Goal: Task Accomplishment & Management: Complete application form

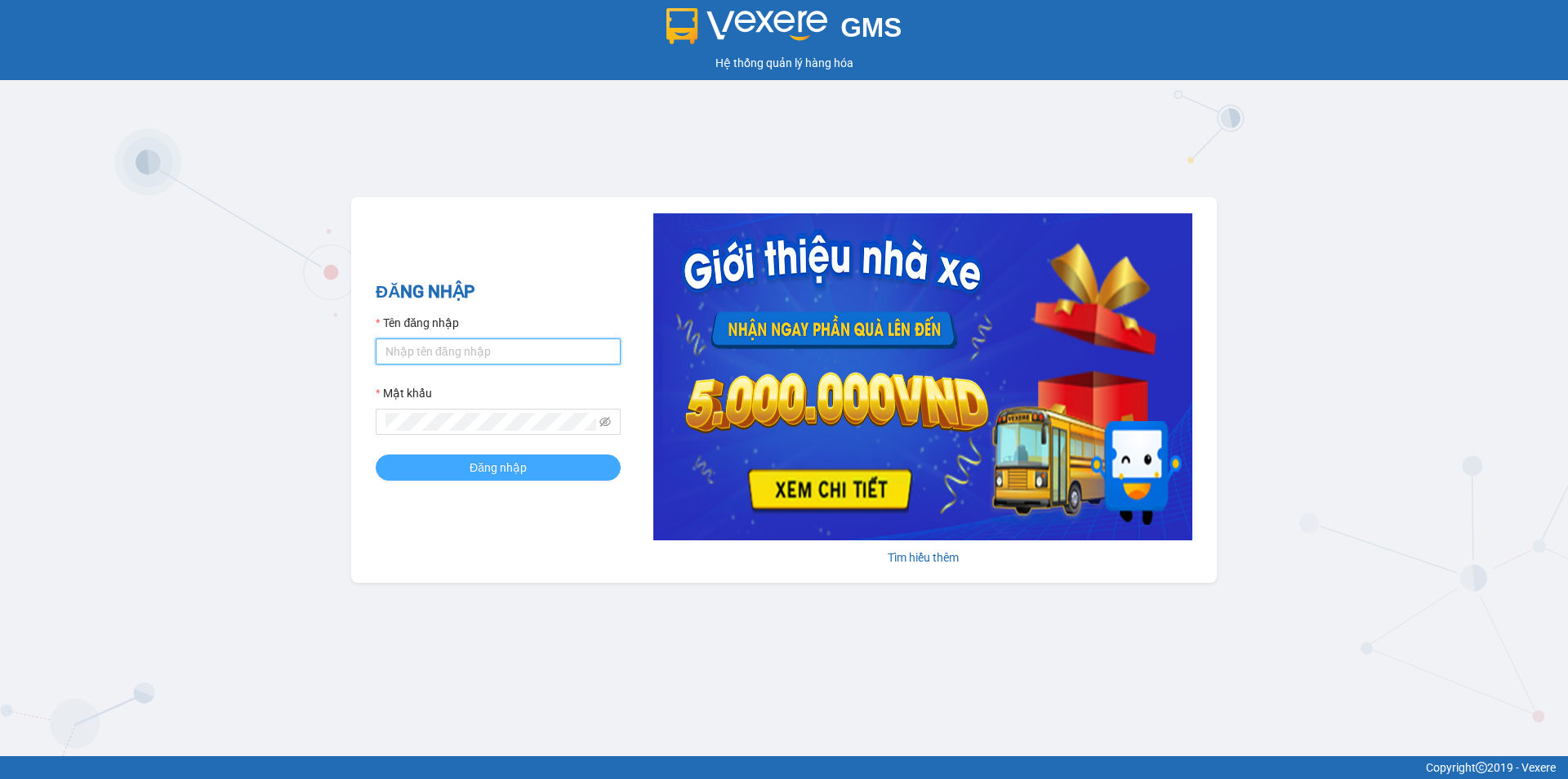
type input "vuthinhan.vtp"
click at [448, 471] on button "Đăng nhập" at bounding box center [498, 468] width 245 height 26
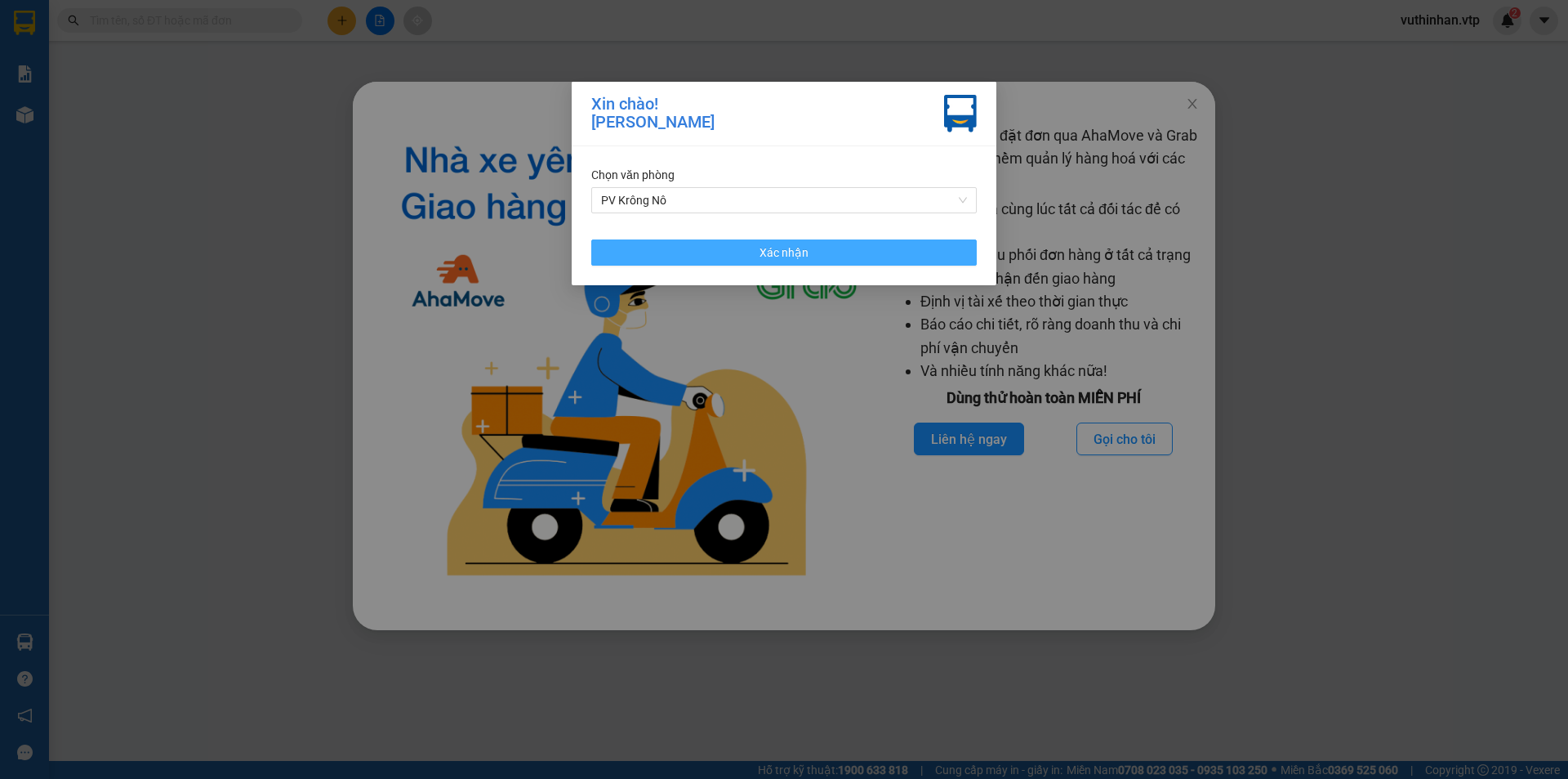
drag, startPoint x: 661, startPoint y: 263, endPoint x: 1169, endPoint y: 92, distance: 536.0
click at [661, 262] on button "Xác nhận" at bounding box center [784, 252] width 386 height 26
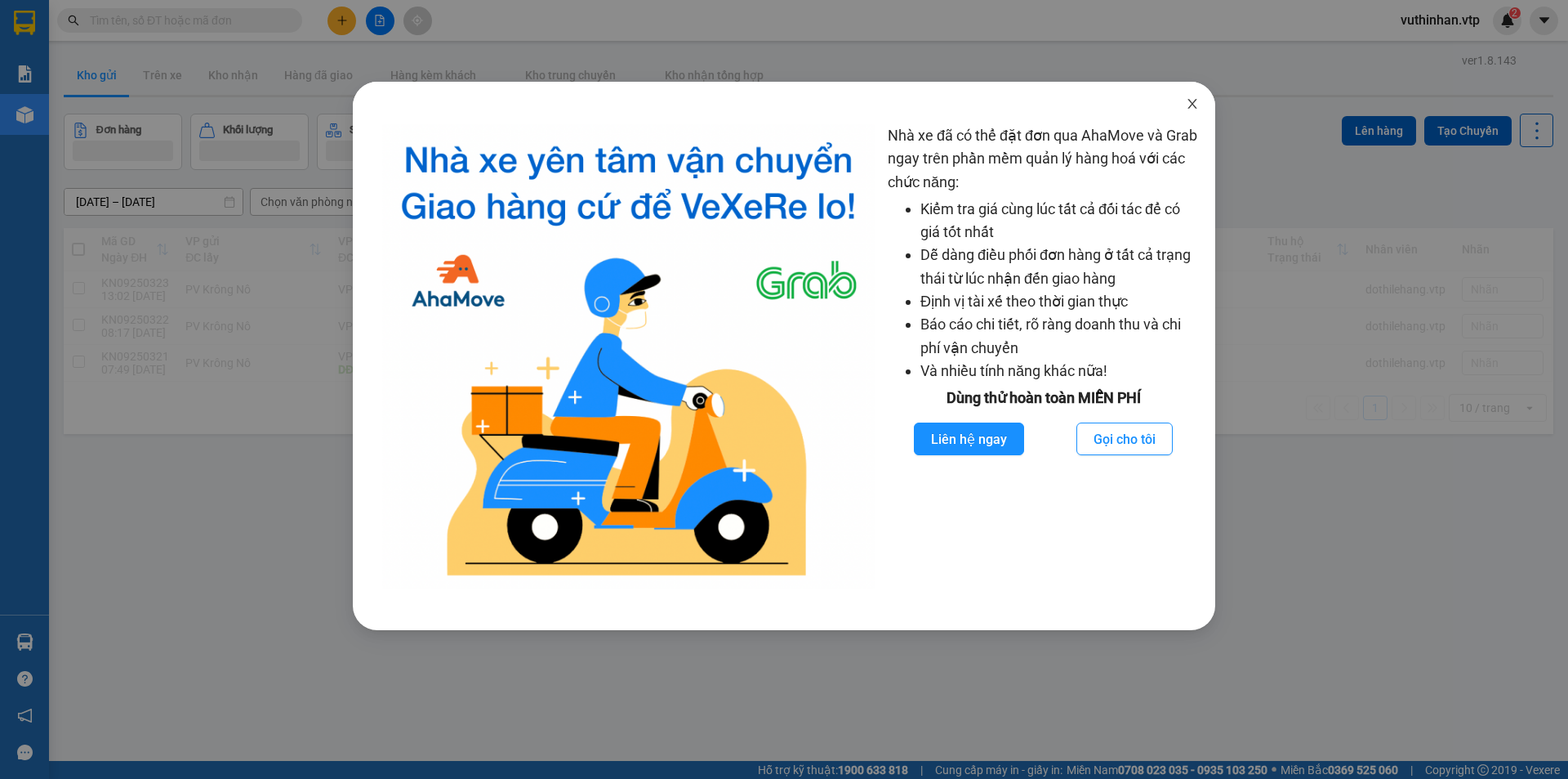
click at [1192, 93] on span "Close" at bounding box center [1193, 104] width 46 height 46
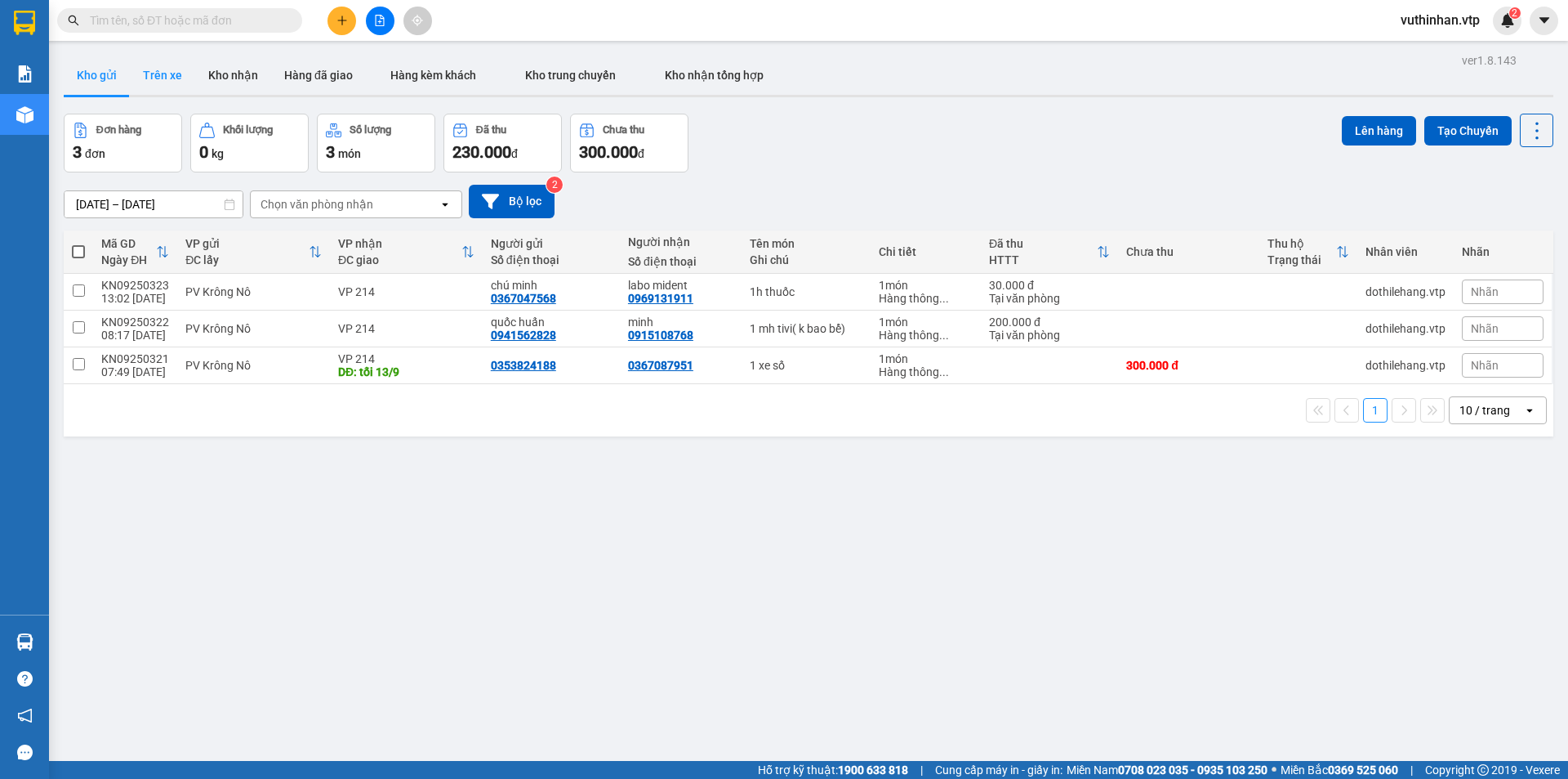
click at [172, 80] on button "Trên xe" at bounding box center [162, 75] width 65 height 39
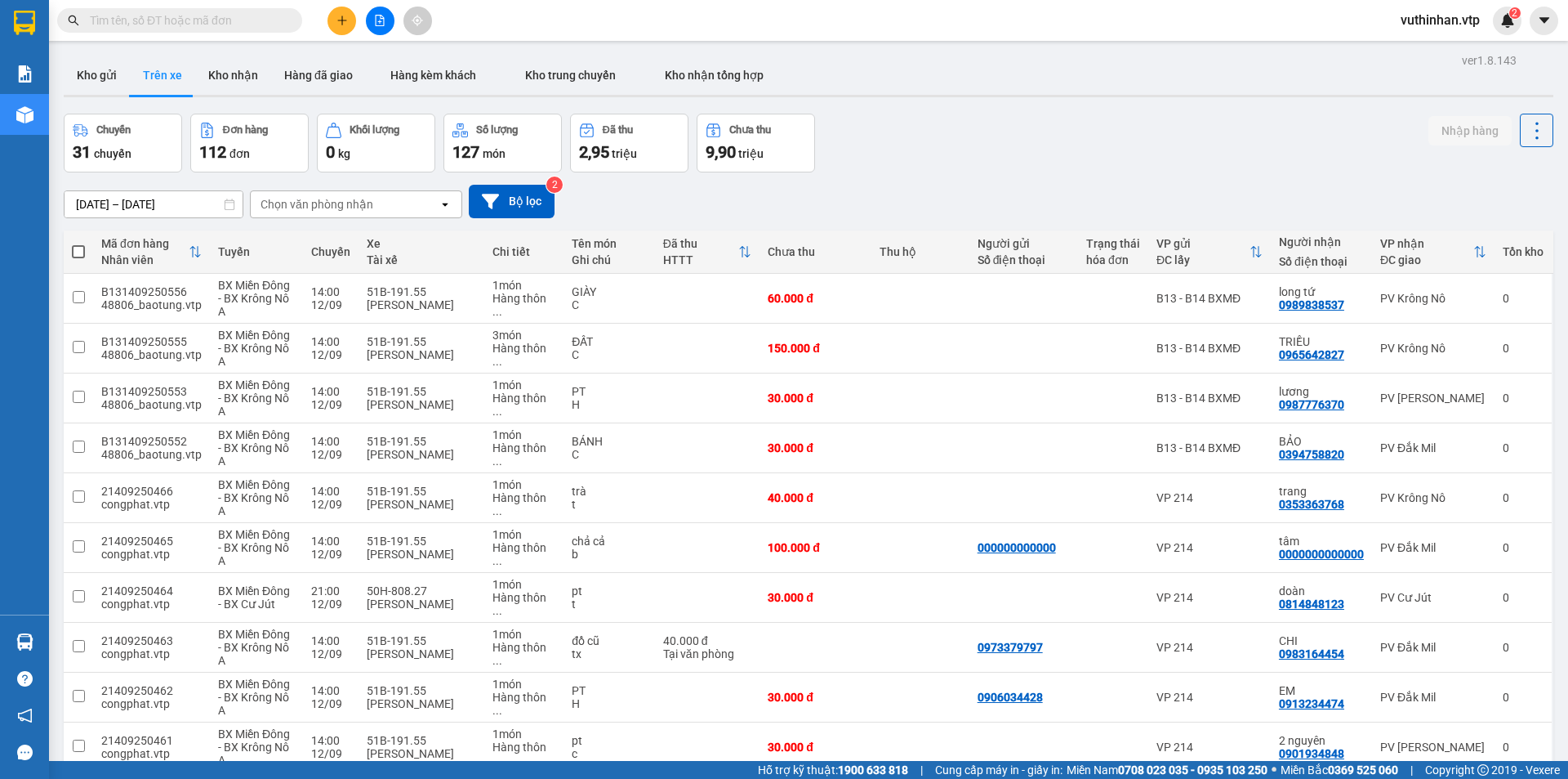
click at [313, 198] on div "Chọn văn phòng nhận" at bounding box center [317, 204] width 113 height 17
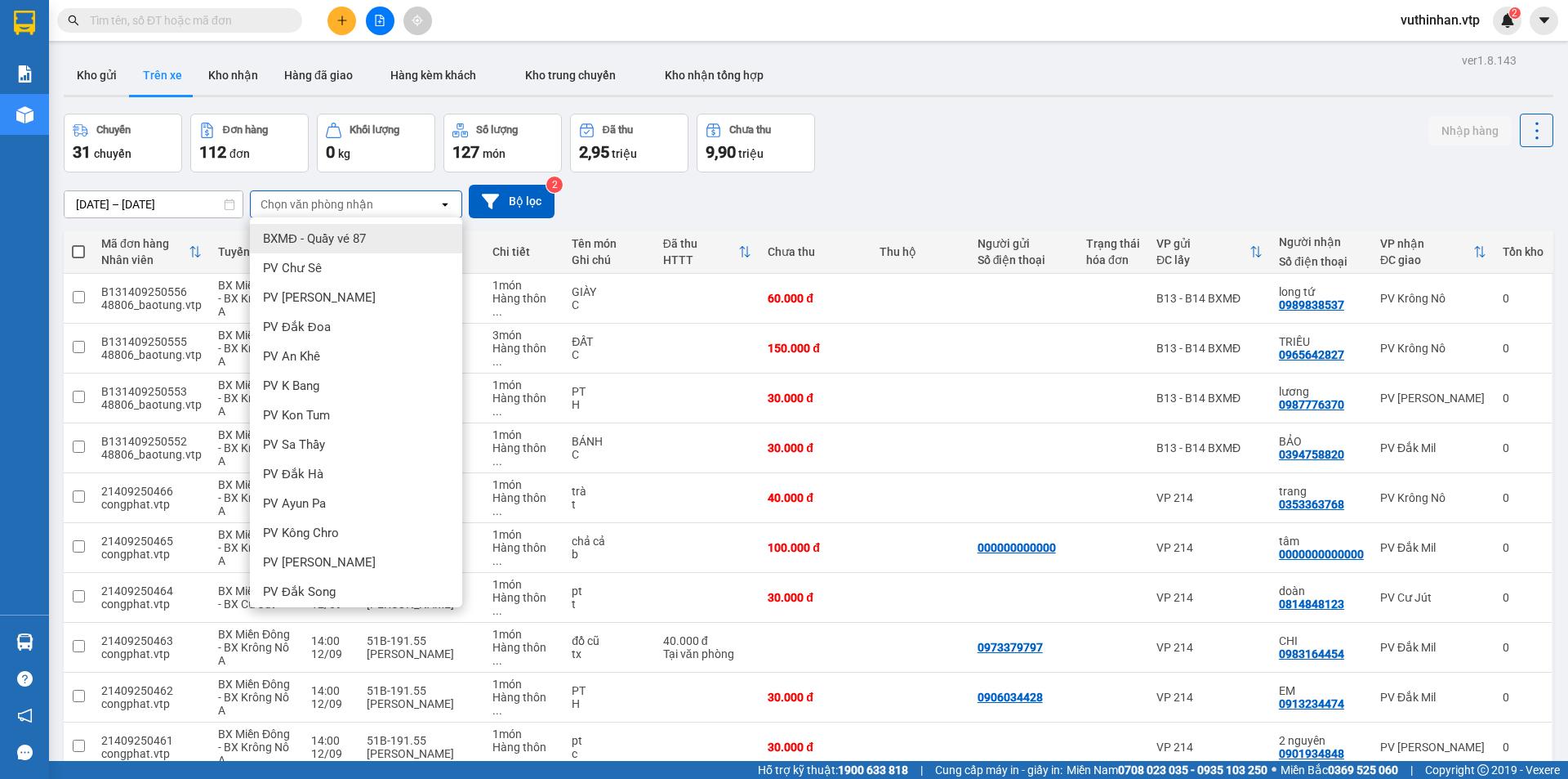
type input "r"
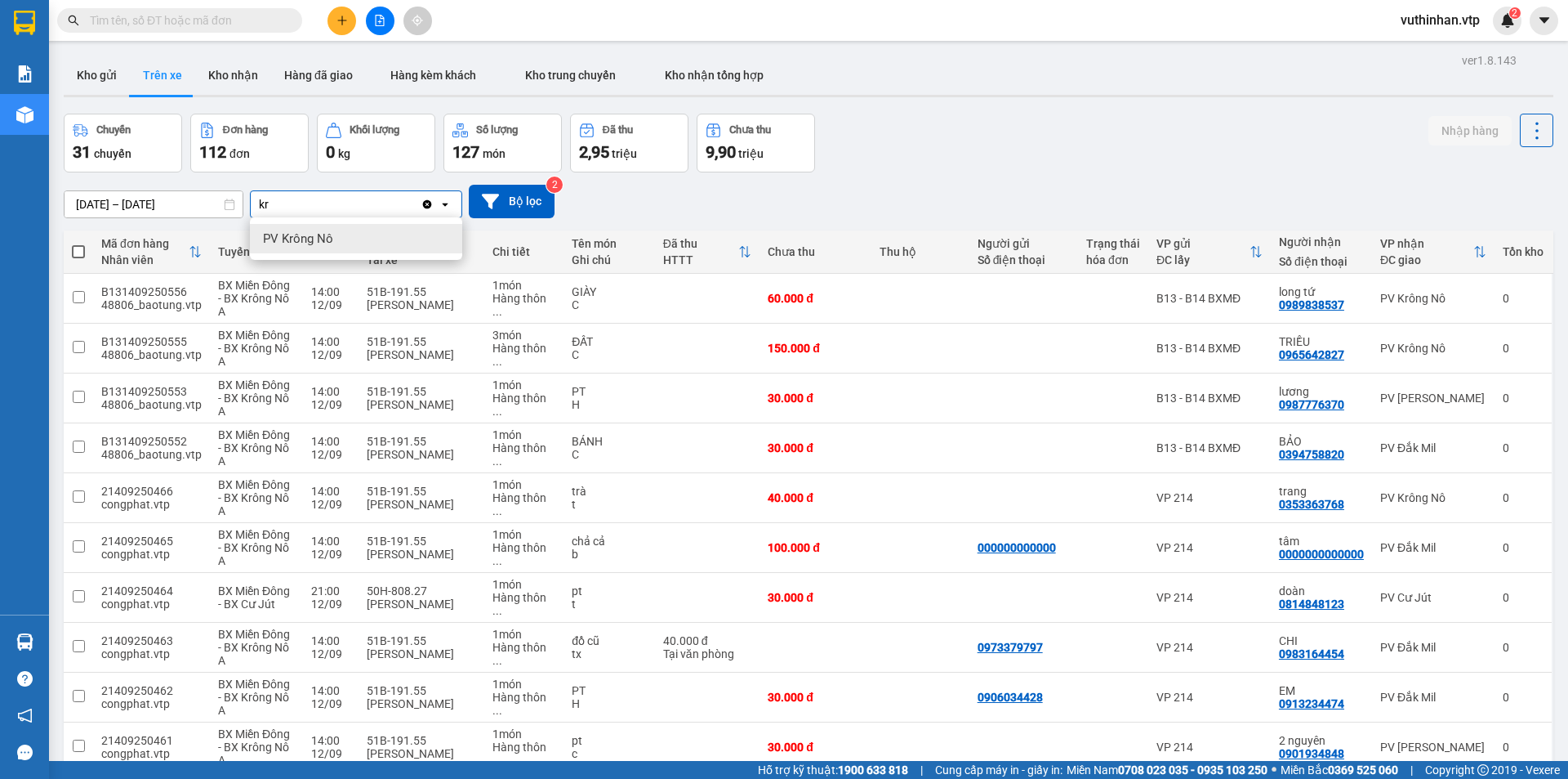
type input "kr"
click at [373, 236] on div "PV Krông Nô" at bounding box center [356, 238] width 212 height 30
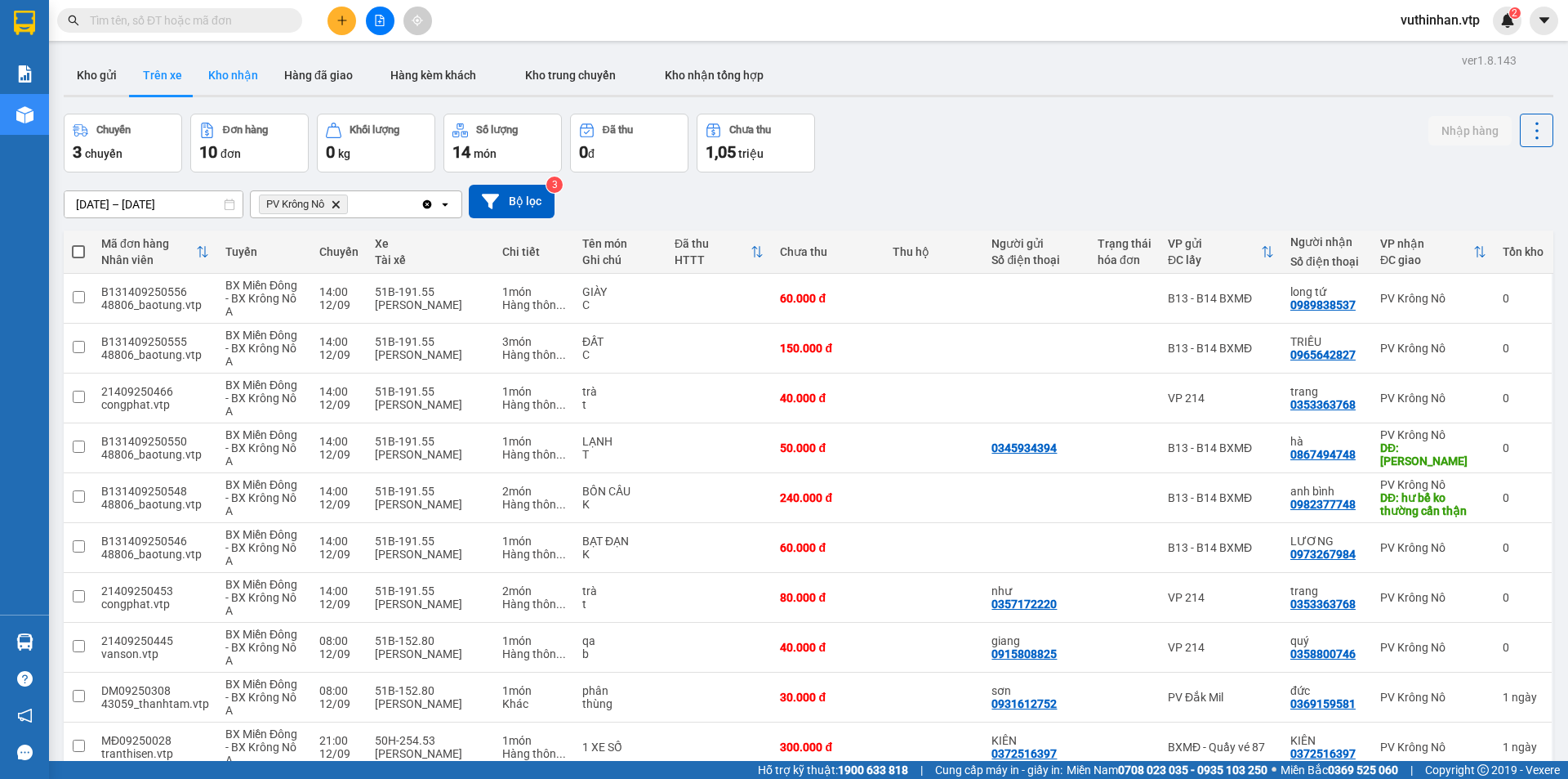
click at [213, 74] on button "Kho nhận" at bounding box center [233, 75] width 76 height 39
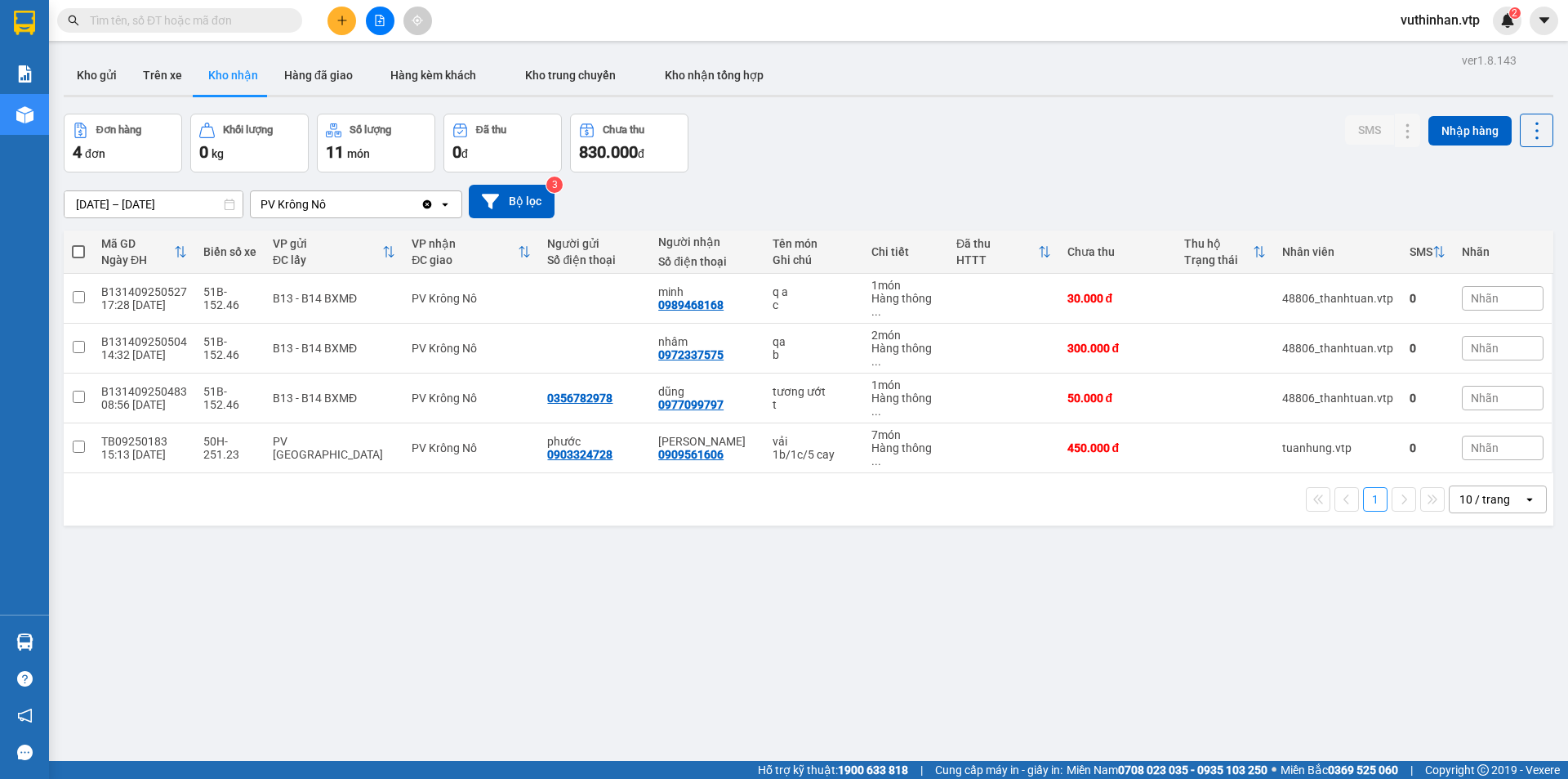
click at [1490, 491] on div "10 / trang" at bounding box center [1485, 499] width 50 height 17
click at [1478, 623] on span "100 / trang" at bounding box center [1479, 628] width 59 height 17
click at [102, 208] on input "[DATE] – [DATE]" at bounding box center [153, 204] width 178 height 26
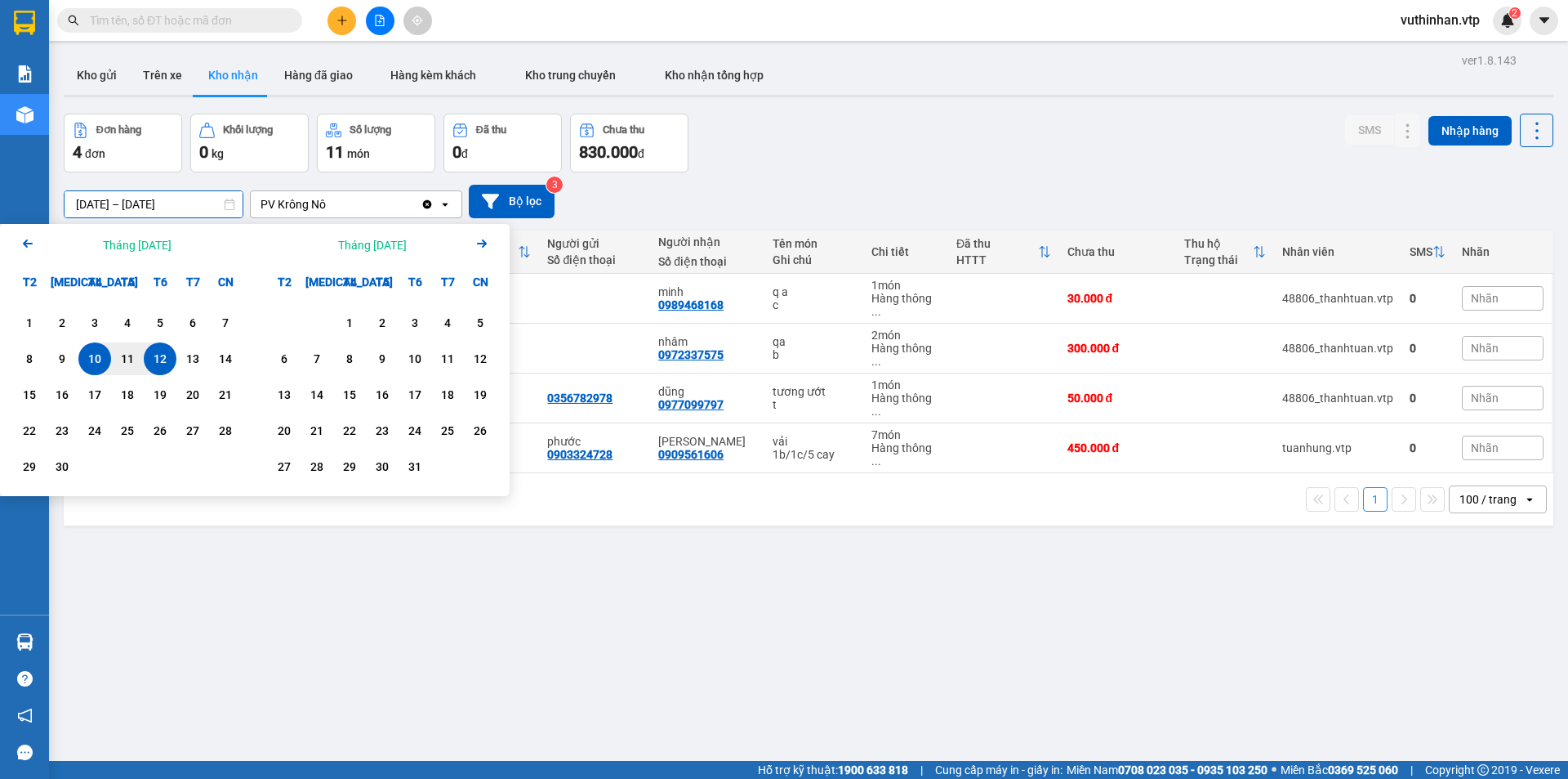
click at [29, 244] on icon "Arrow Left" at bounding box center [28, 243] width 20 height 20
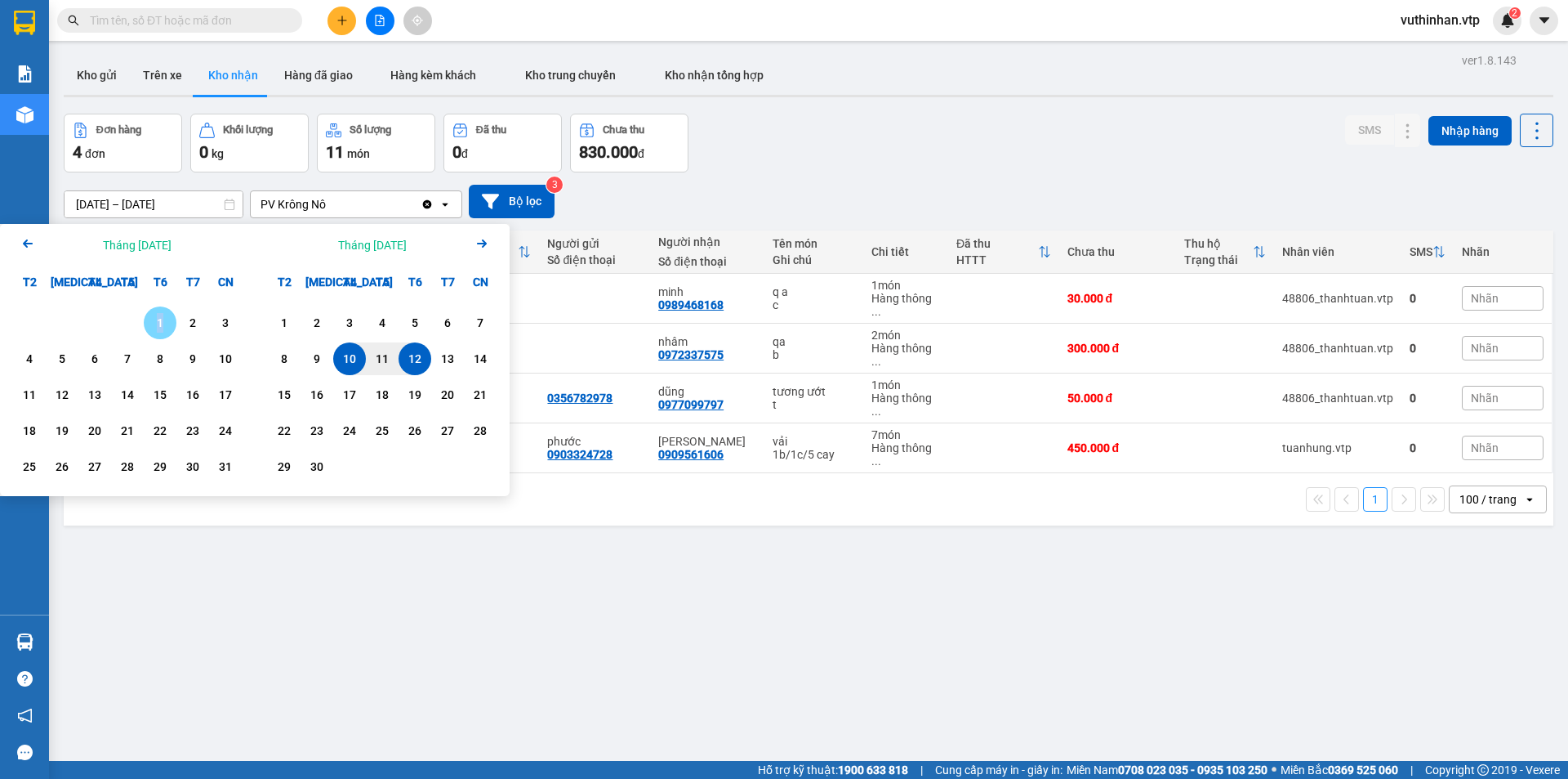
drag, startPoint x: 158, startPoint y: 317, endPoint x: 361, endPoint y: 316, distance: 203.0
click at [160, 316] on div "1" at bounding box center [160, 323] width 23 height 20
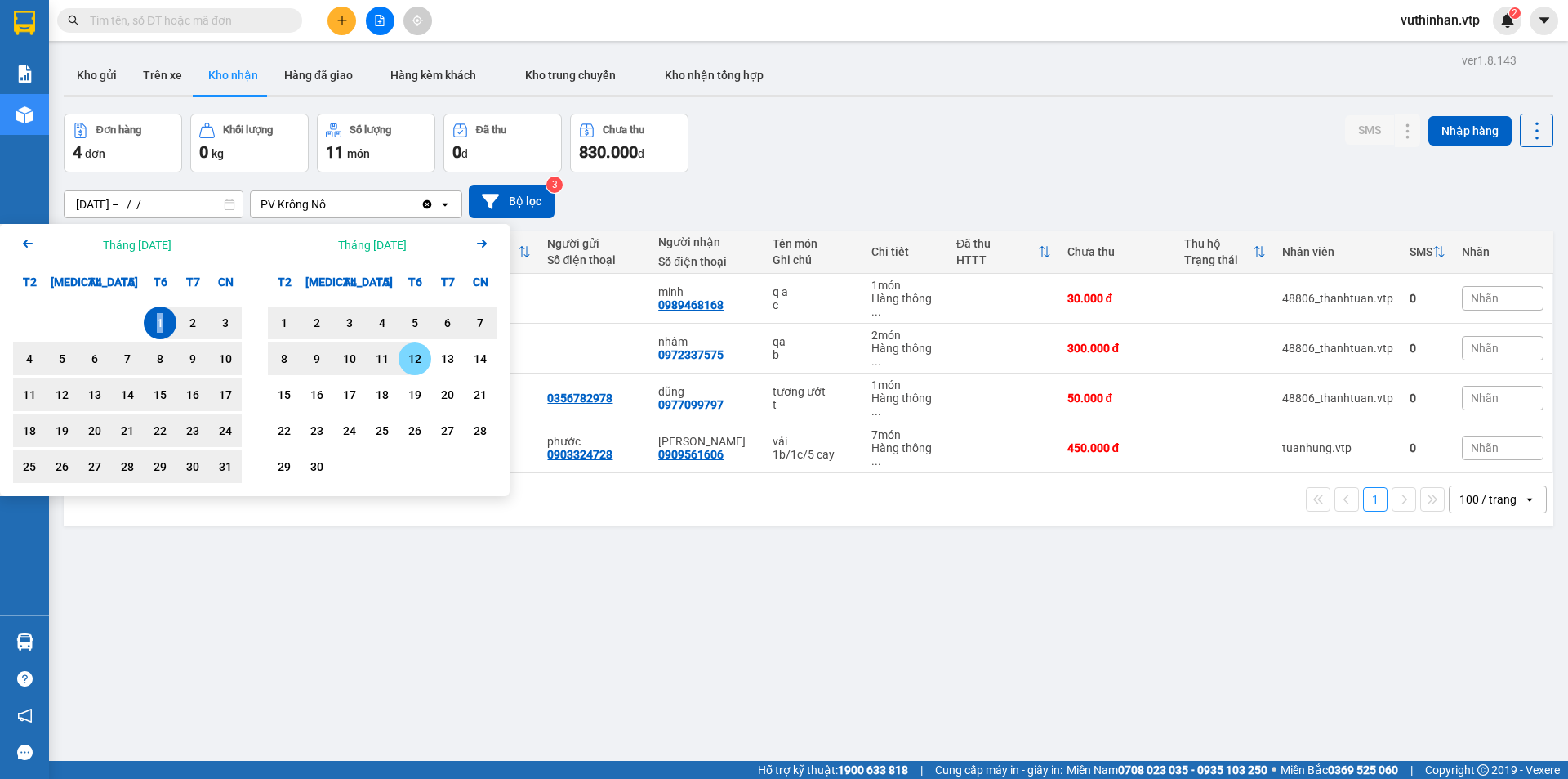
click at [412, 357] on div "12" at bounding box center [415, 358] width 23 height 20
type input "01/08/2025 – 12/09/2025"
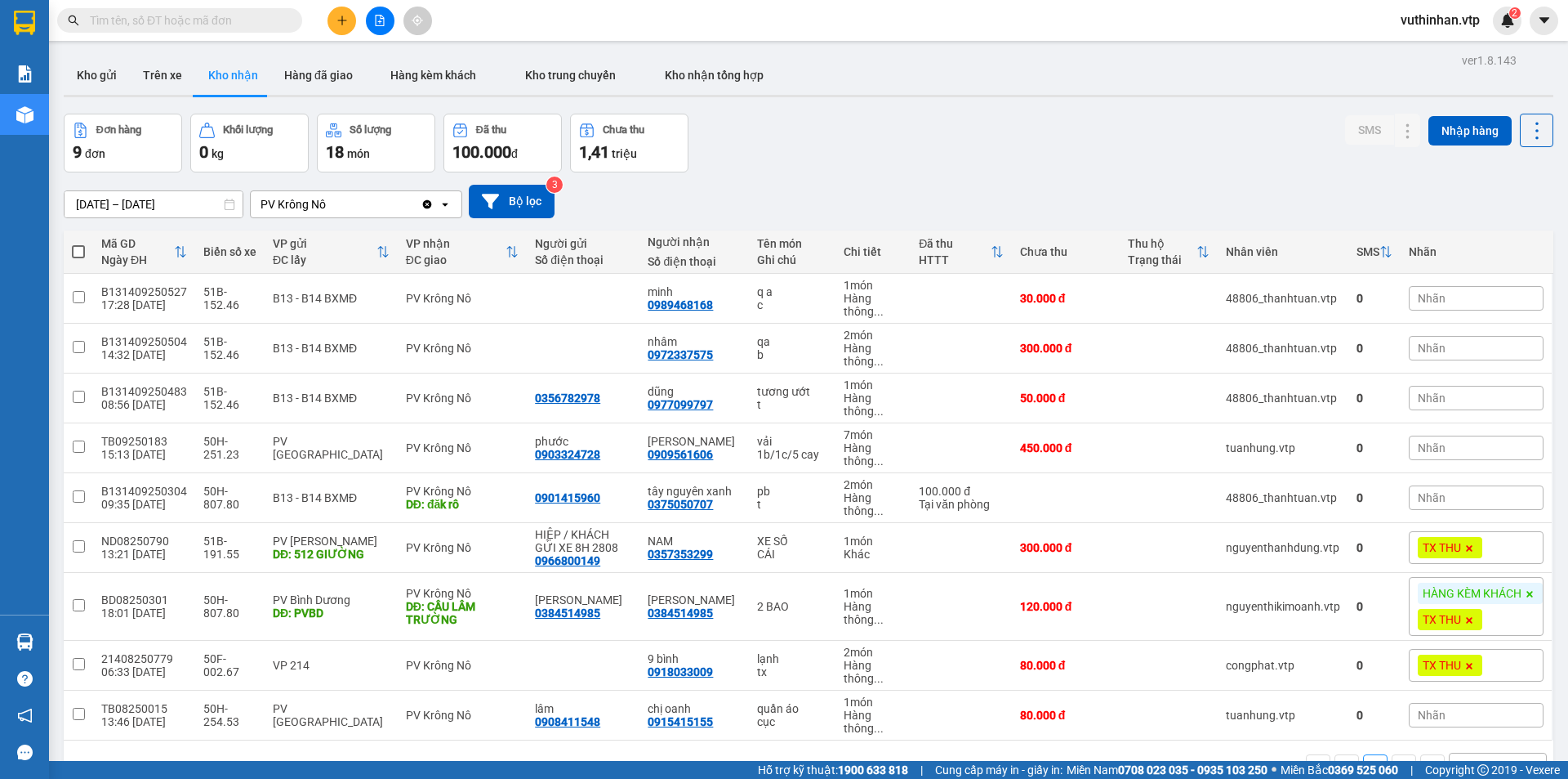
click at [332, 18] on button at bounding box center [342, 21] width 29 height 29
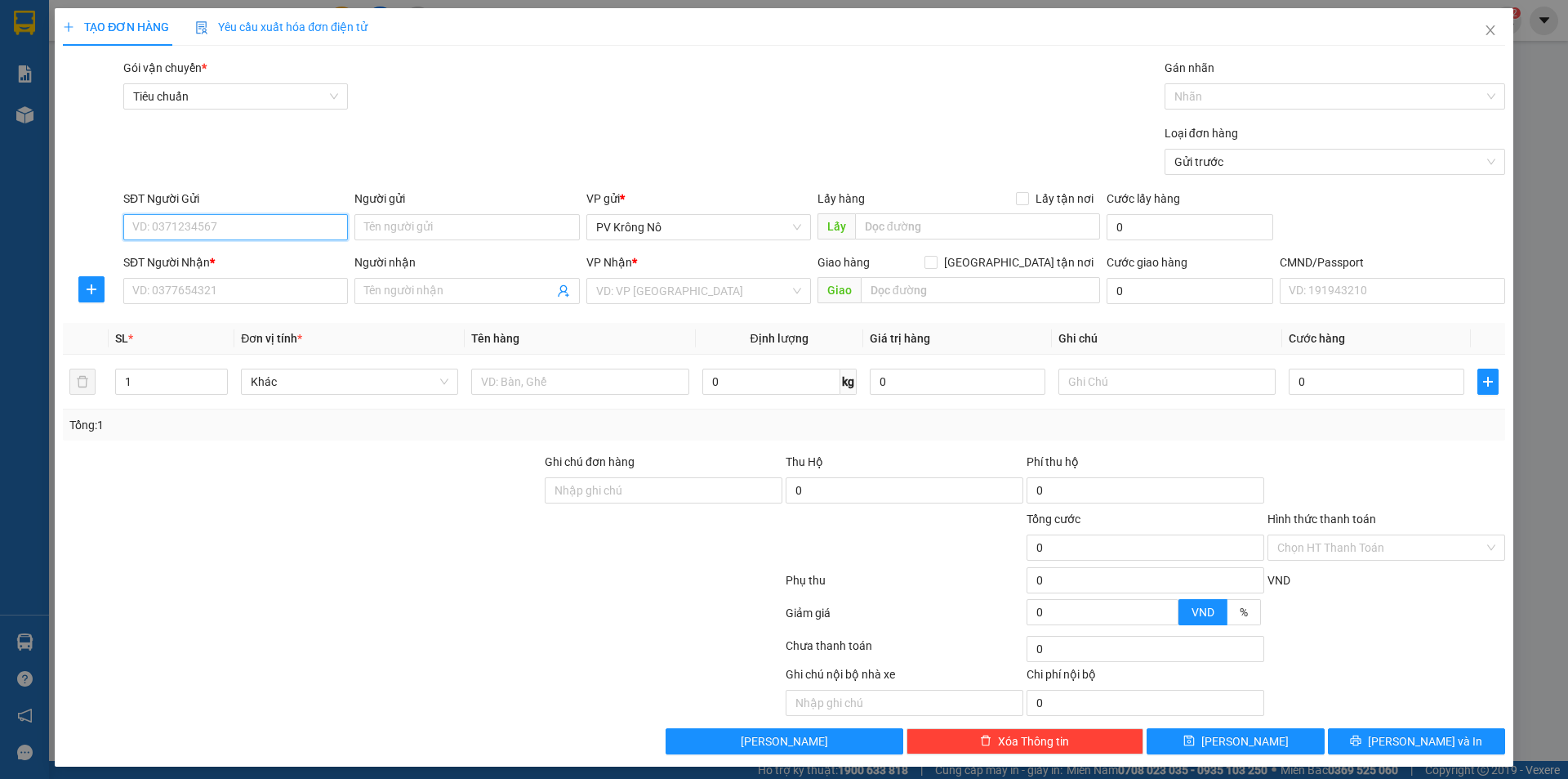
click at [228, 223] on input "SĐT Người Gửi" at bounding box center [236, 227] width 224 height 26
type input "0"
click at [157, 261] on div "0383728938 - chị phương" at bounding box center [234, 260] width 203 height 18
type input "0383728938"
type input "chị [PERSON_NAME]"
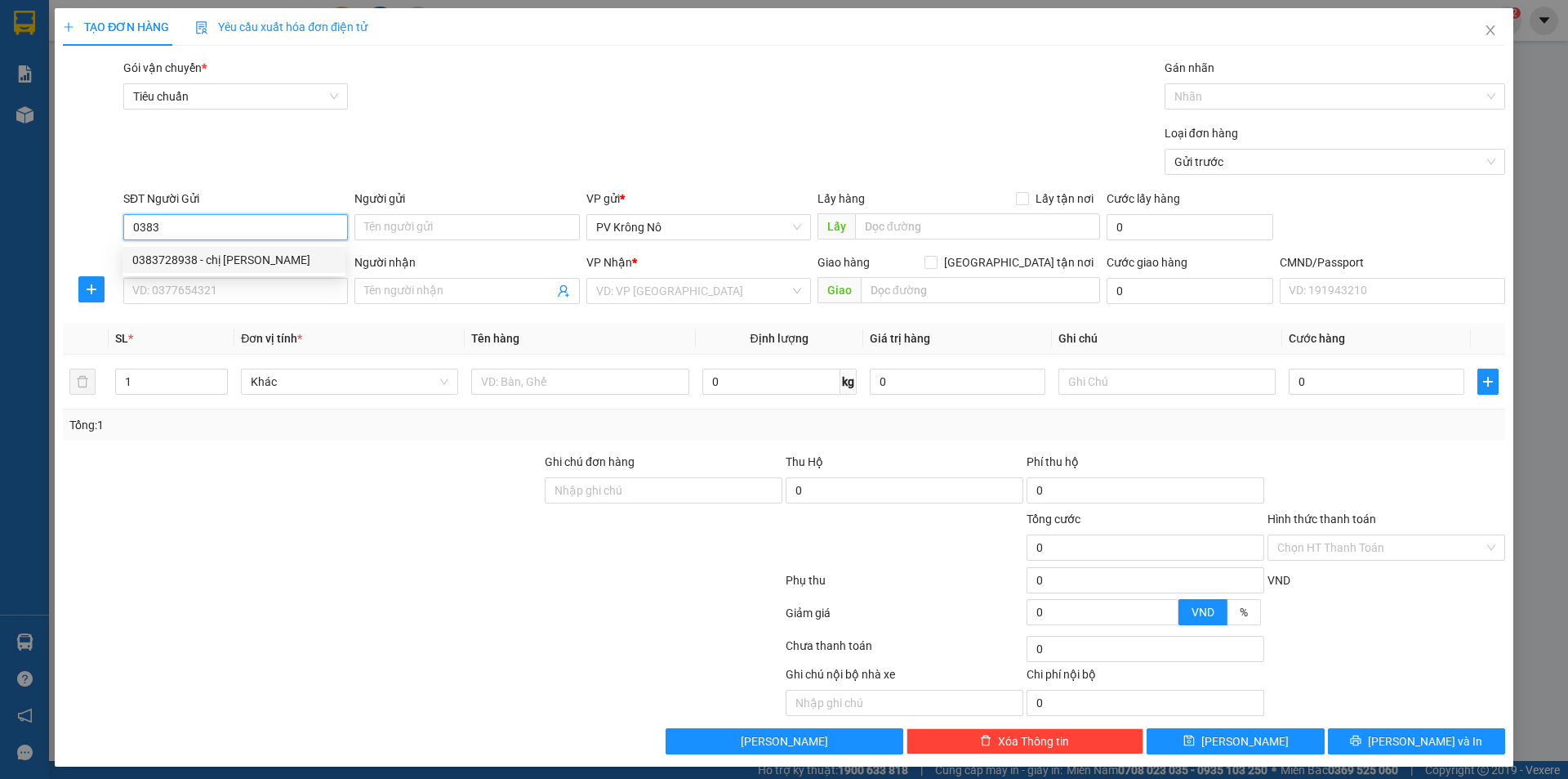
type input "0775960908"
type input "huy"
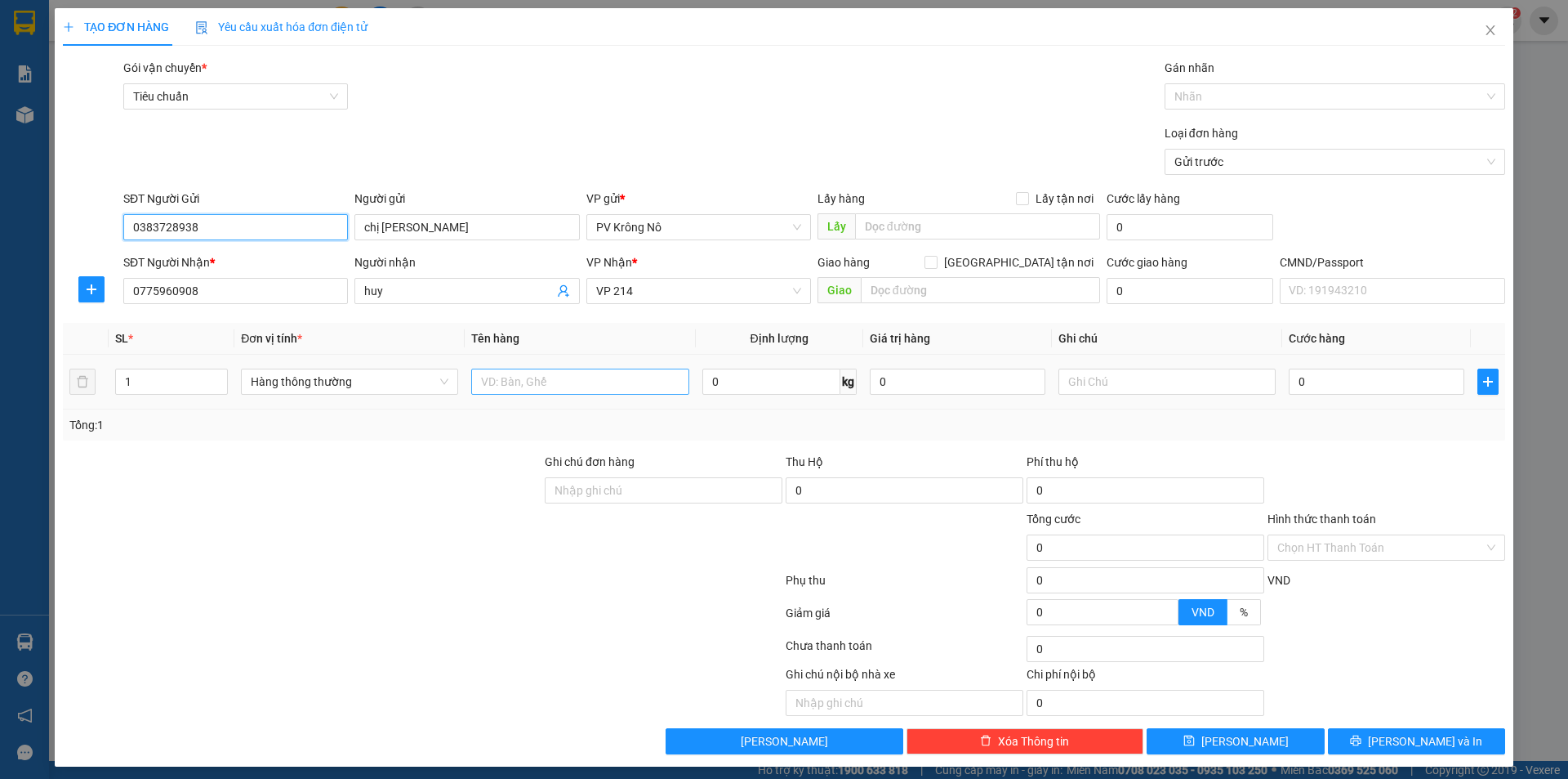
type input "0383728938"
click at [552, 380] on input "text" at bounding box center [580, 382] width 217 height 26
type input "1pb gt"
click at [1361, 395] on div "0" at bounding box center [1377, 382] width 176 height 33
click at [1366, 379] on input "0" at bounding box center [1377, 382] width 176 height 26
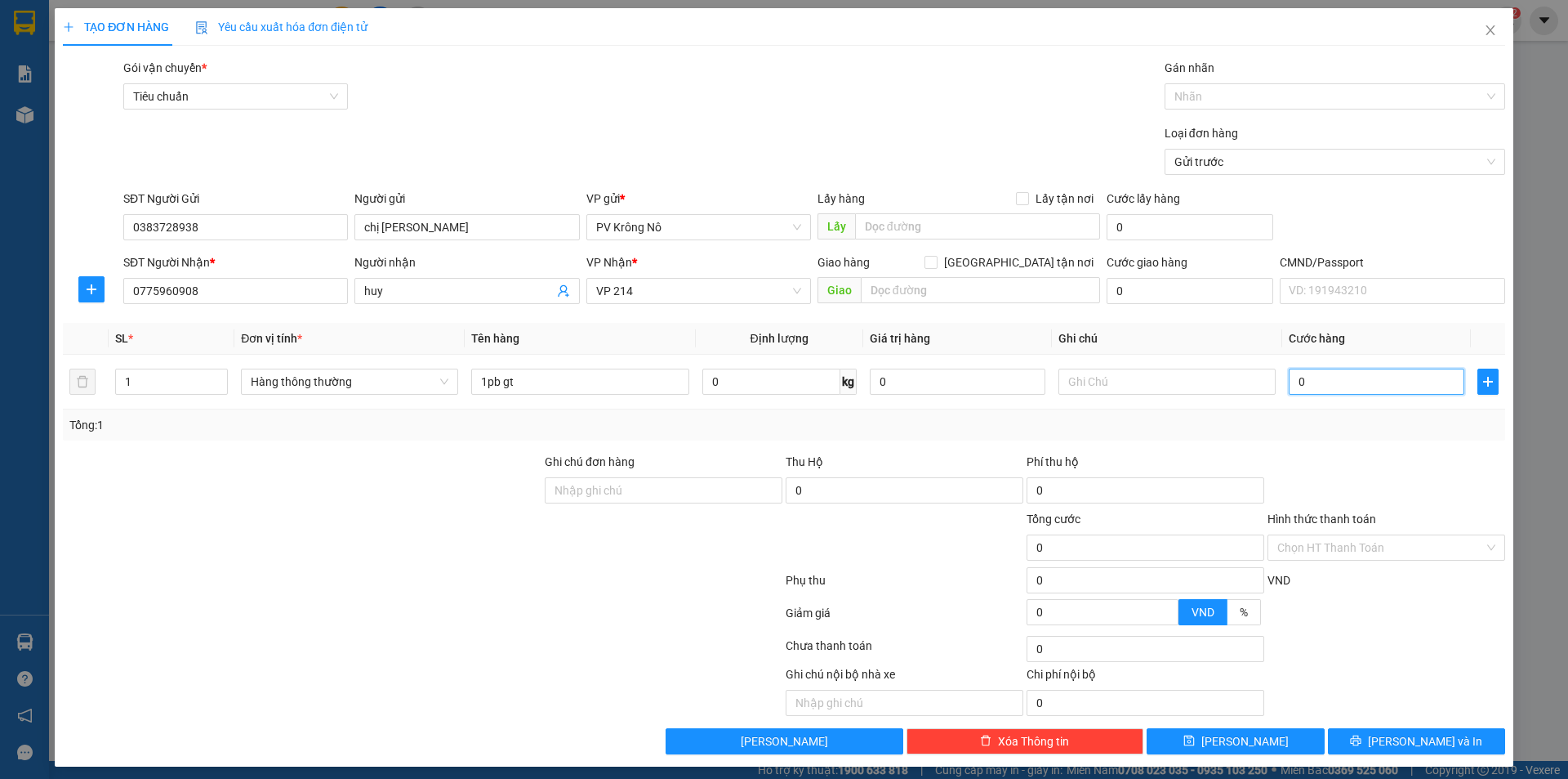
type input "03"
type input "3"
type input "030"
type input "30"
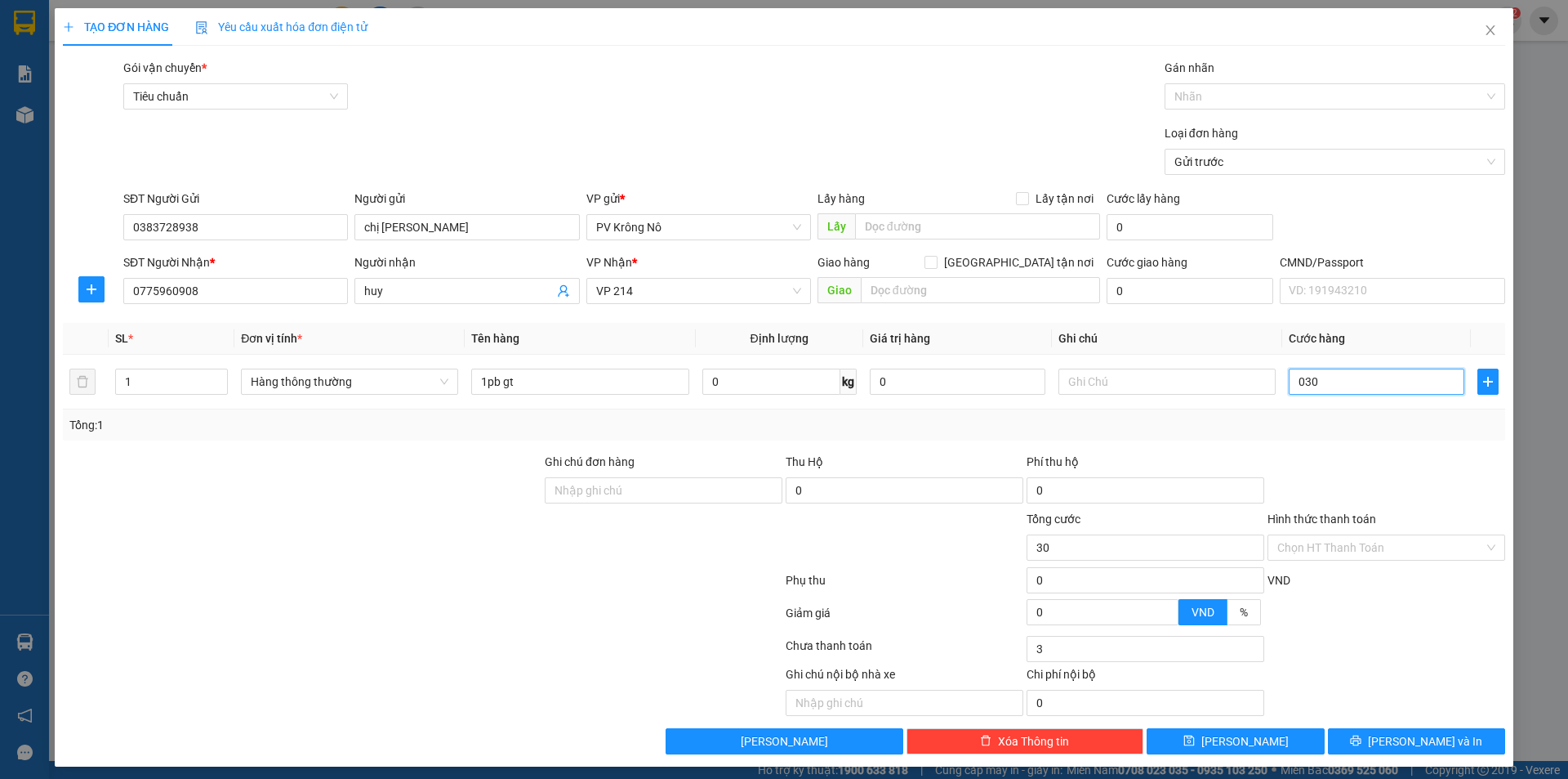
type input "30"
type input "0.300"
type input "300"
type input "03.000"
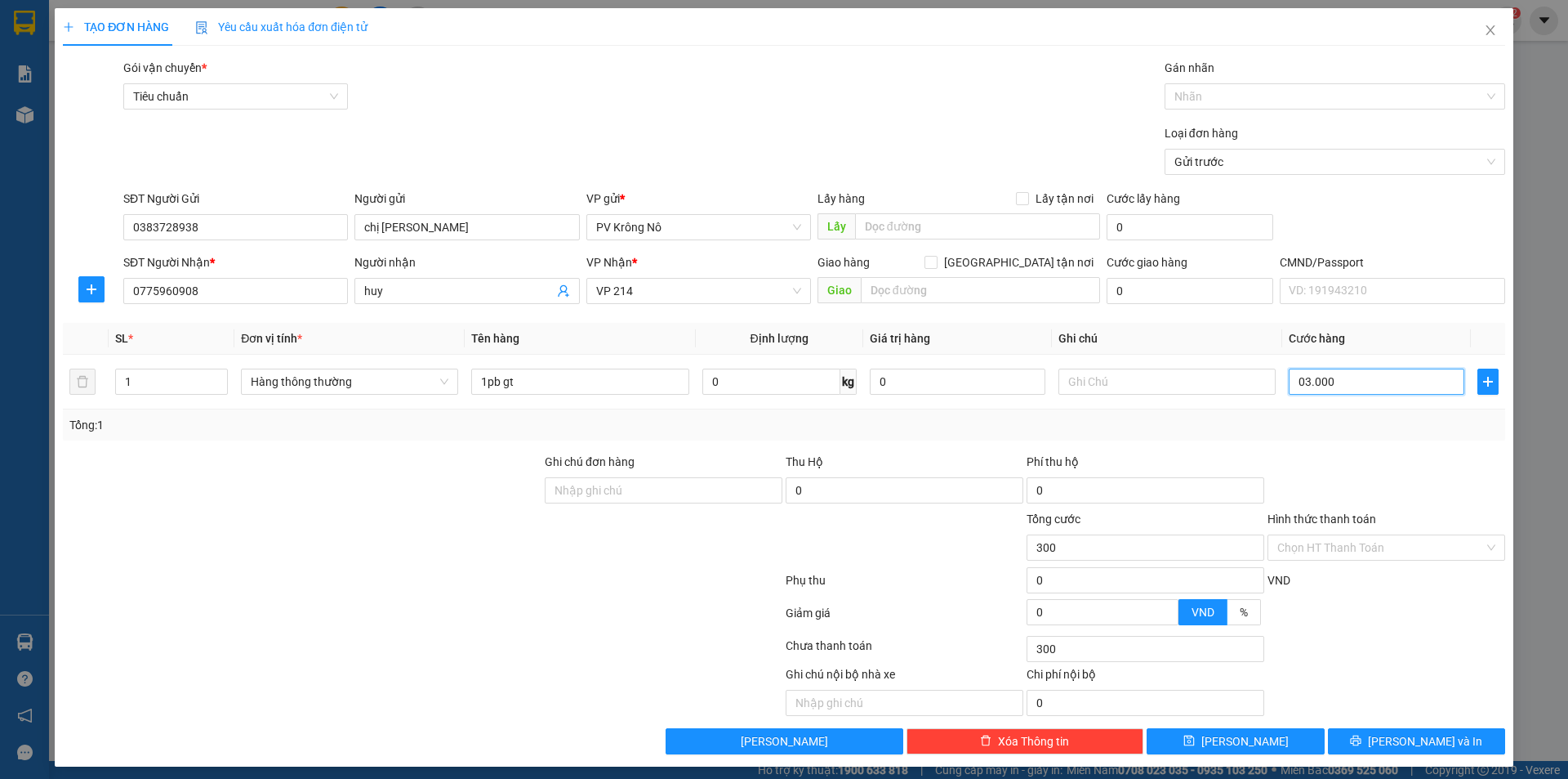
type input "3.000"
type input "030.000"
type input "30.000"
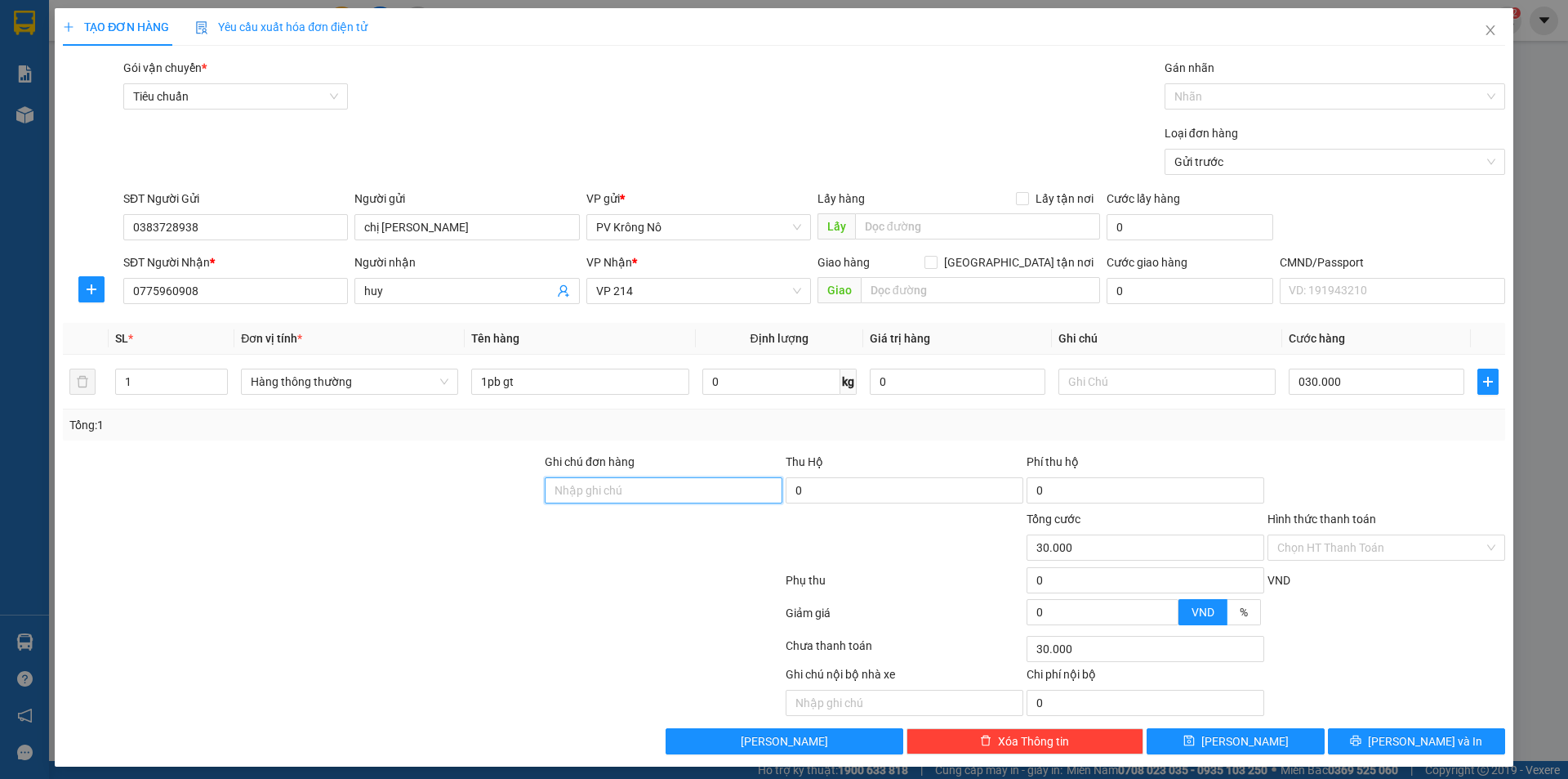
type input "30.000"
click at [1330, 543] on input "Hình thức thanh toán" at bounding box center [1381, 548] width 207 height 24
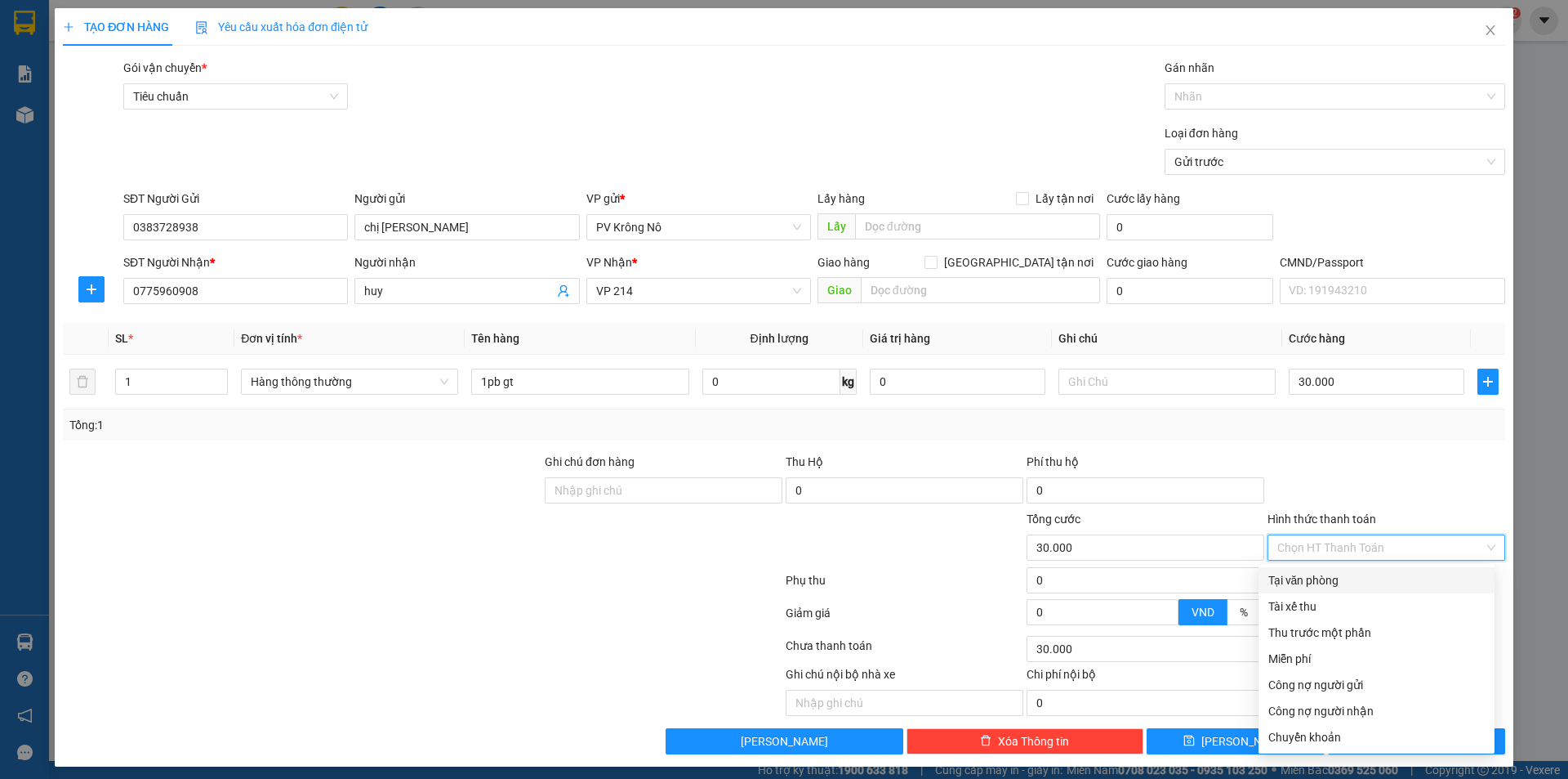
click at [1308, 580] on div "Tại văn phòng" at bounding box center [1376, 580] width 216 height 18
type input "0"
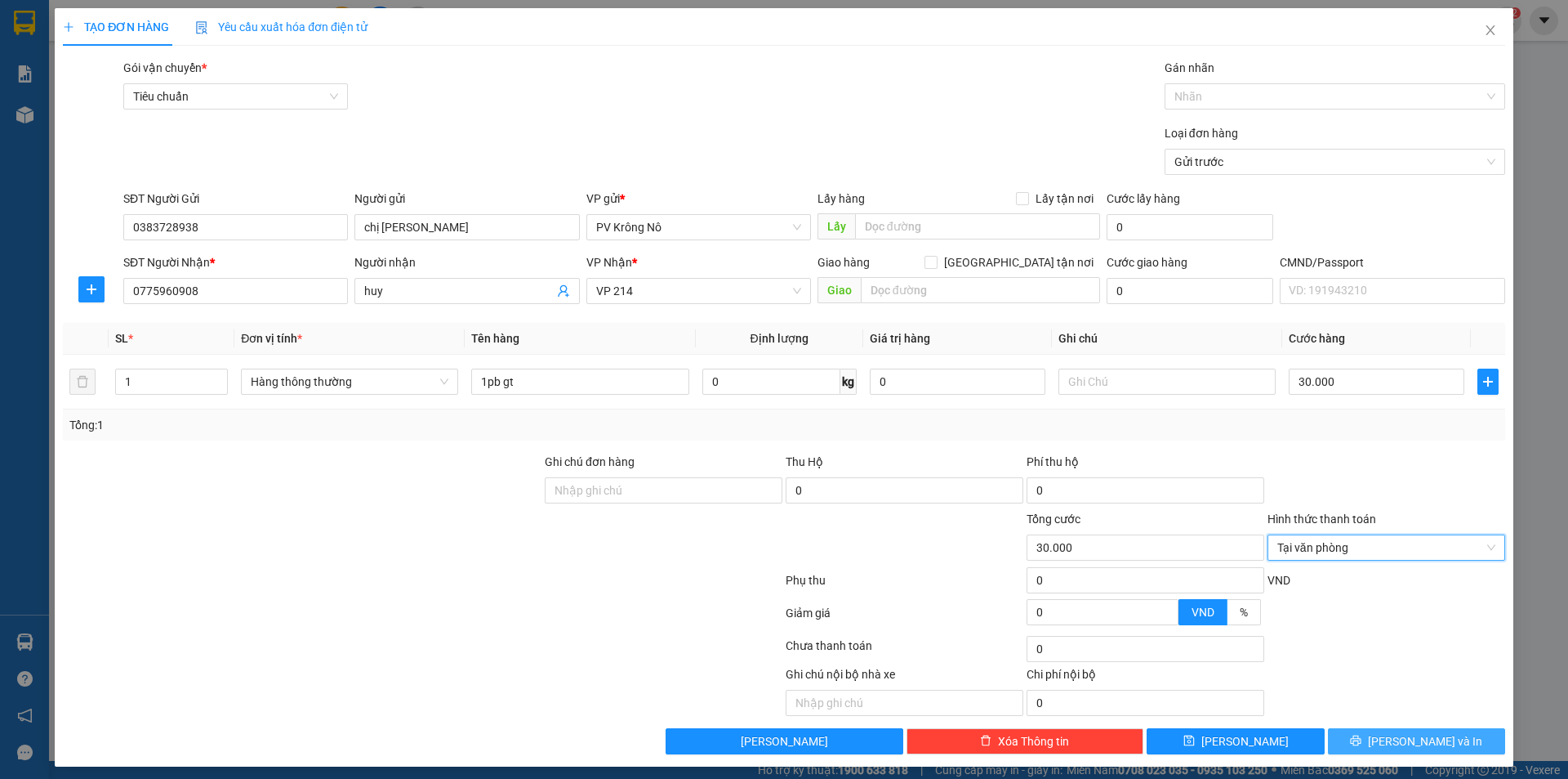
click at [1365, 732] on button "Lưu và In" at bounding box center [1417, 741] width 177 height 26
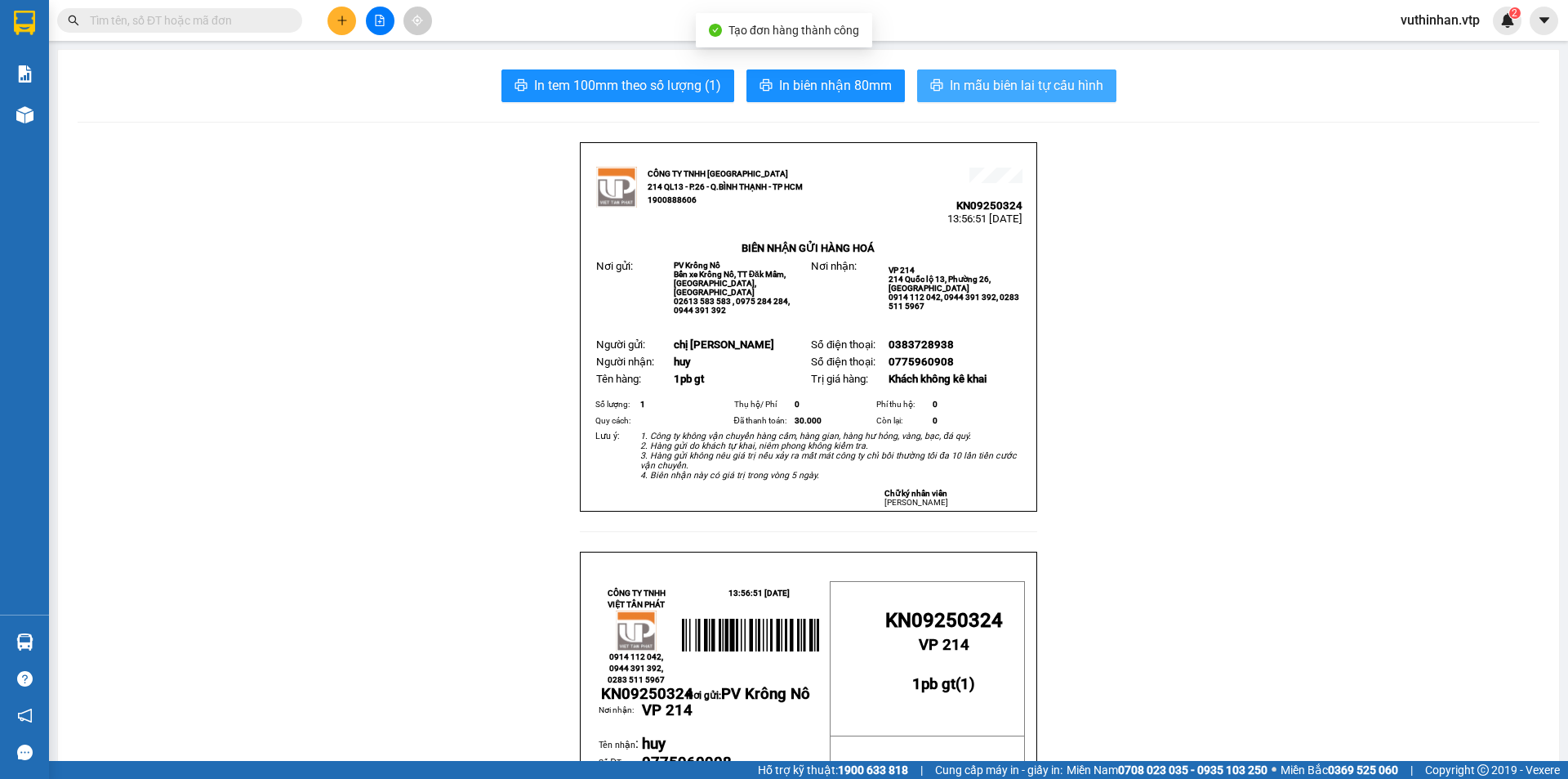
click at [1015, 75] on button "In mẫu biên lai tự cấu hình" at bounding box center [1016, 86] width 199 height 33
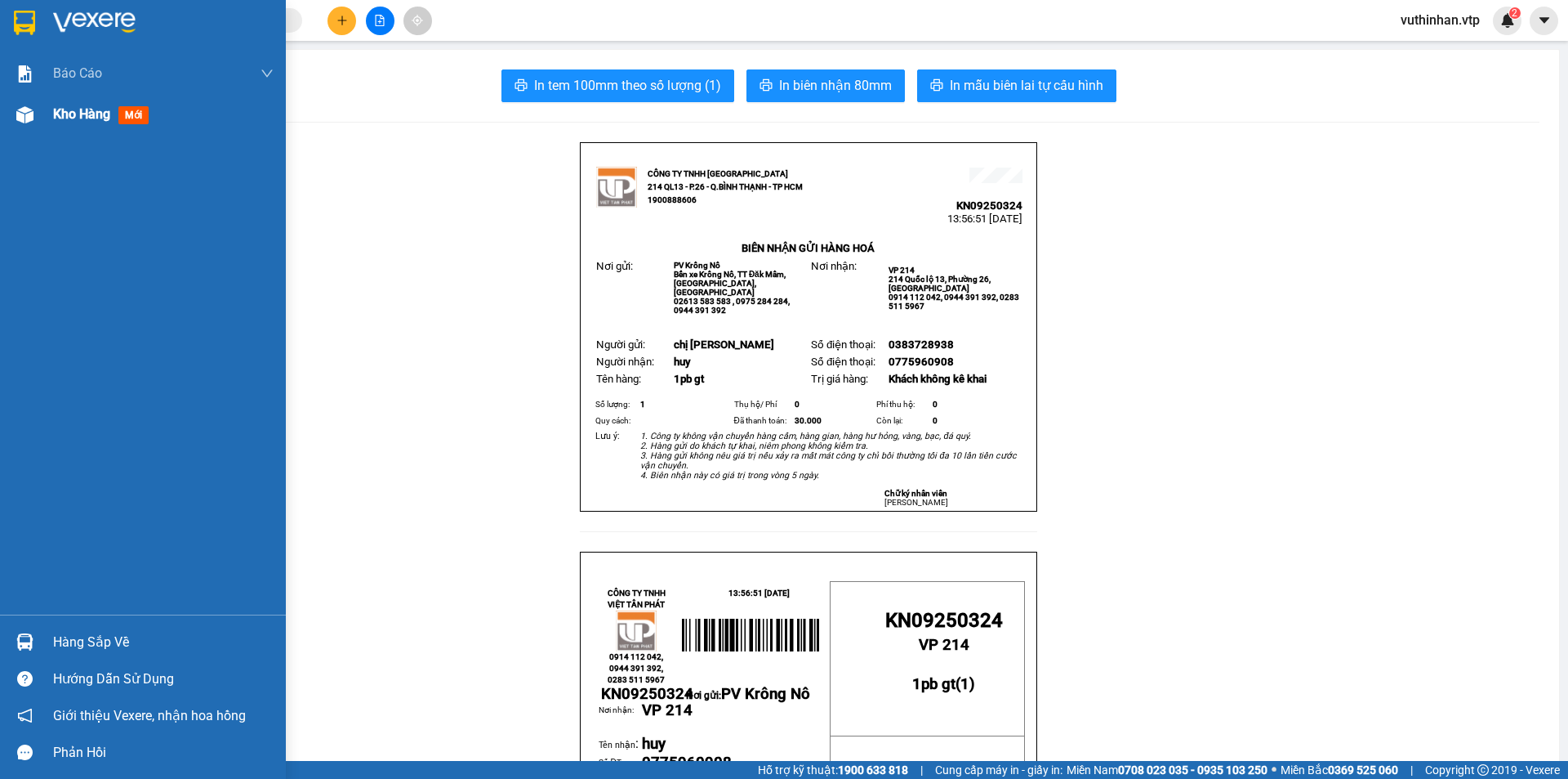
click at [42, 117] on div "Kho hàng mới" at bounding box center [143, 114] width 286 height 41
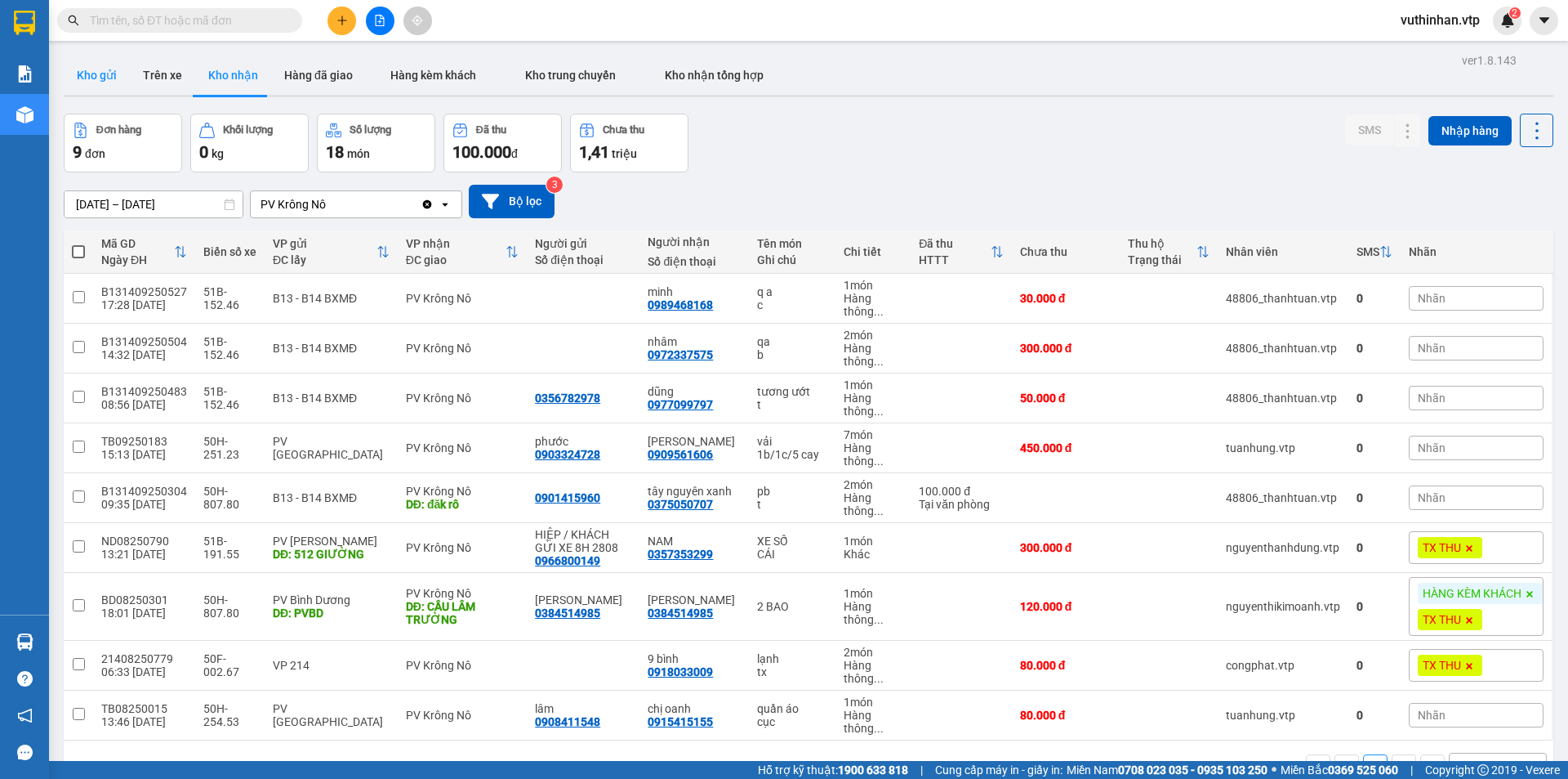
click at [81, 75] on button "Kho gửi" at bounding box center [96, 75] width 66 height 39
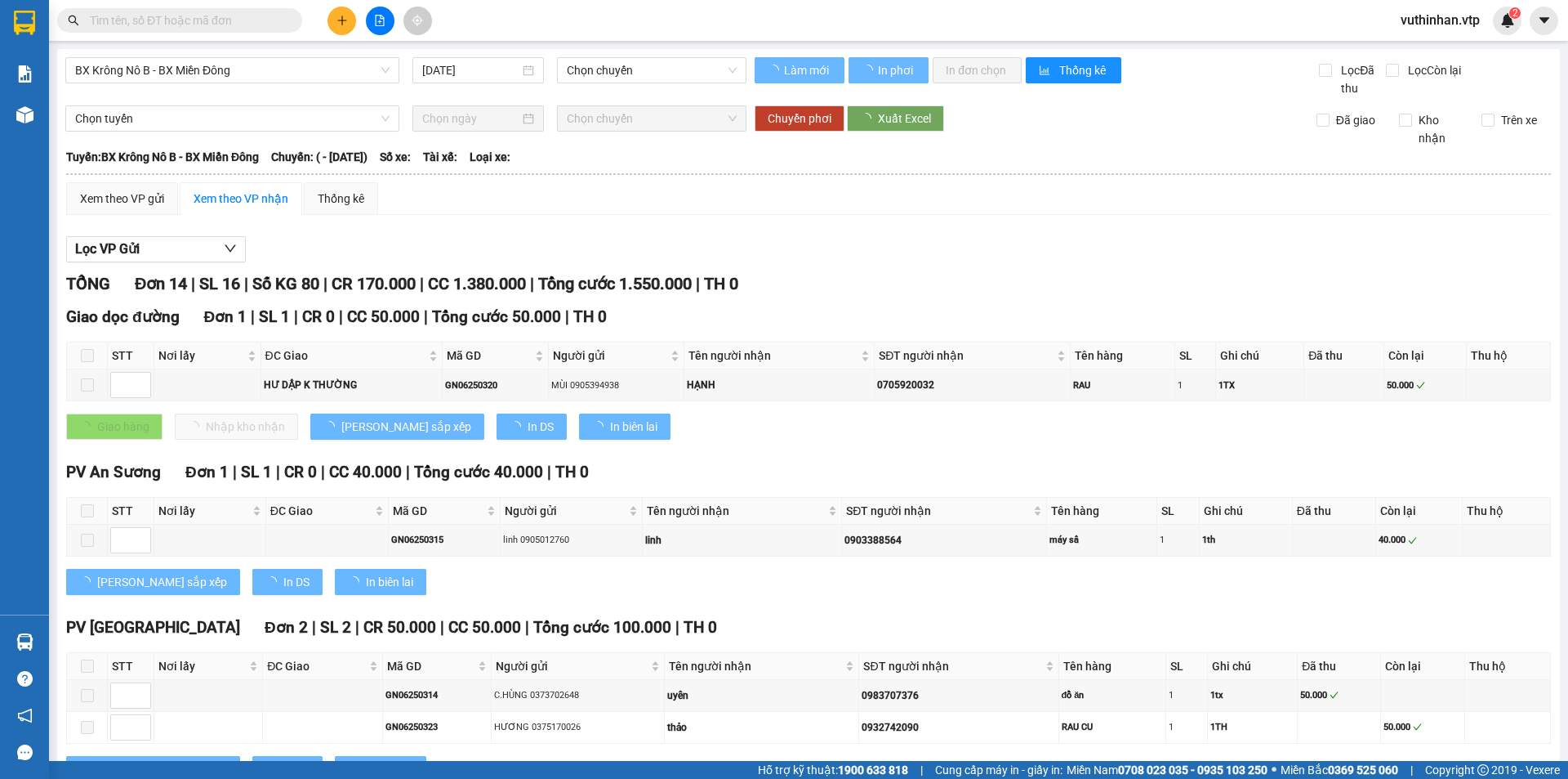
type input "[DATE]"
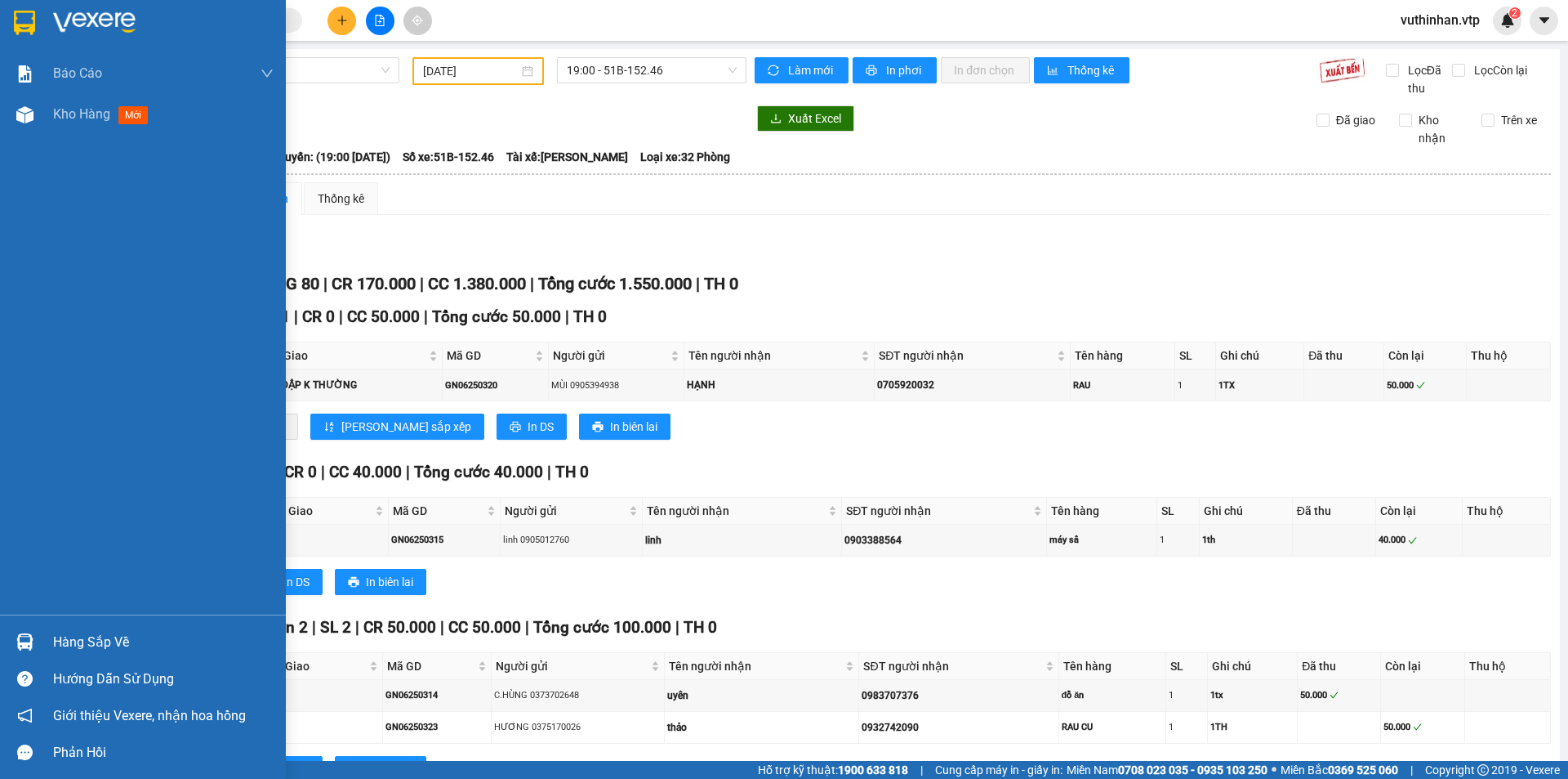
drag, startPoint x: 23, startPoint y: 104, endPoint x: 73, endPoint y: 0, distance: 115.4
click at [25, 104] on div at bounding box center [24, 115] width 29 height 29
